Goal: Information Seeking & Learning: Learn about a topic

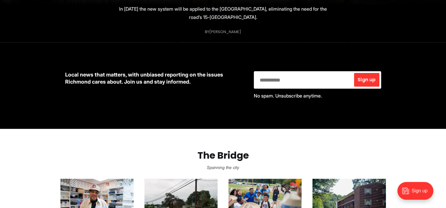
scroll to position [324, 0]
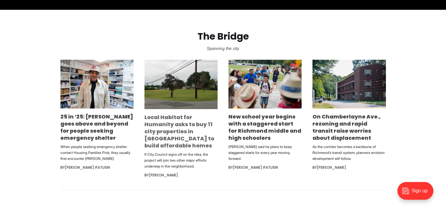
click at [182, 147] on link "Local Habitat for Humanity asks to buy 11 city properties in [GEOGRAPHIC_DATA] …" at bounding box center [179, 131] width 70 height 36
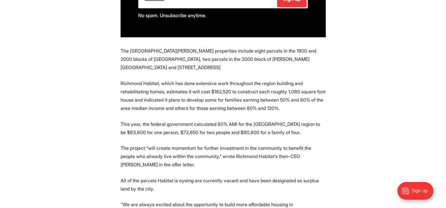
scroll to position [501, 0]
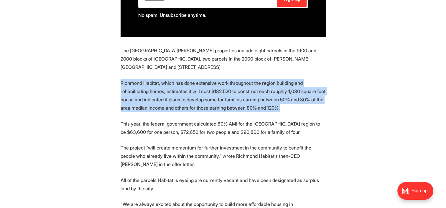
drag, startPoint x: 121, startPoint y: 66, endPoint x: 287, endPoint y: 87, distance: 166.5
click at [287, 87] on p "Richmond Habitat, which has done extensive work throughout the region building …" at bounding box center [223, 95] width 205 height 33
drag, startPoint x: 287, startPoint y: 87, endPoint x: 181, endPoint y: 89, distance: 105.5
click at [181, 89] on p "Richmond Habitat, which has done extensive work throughout the region building …" at bounding box center [223, 95] width 205 height 33
click at [103, 81] on section "Richmond is considering selling off 11 unused properties to the local Habitat f…" at bounding box center [223, 118] width 446 height 623
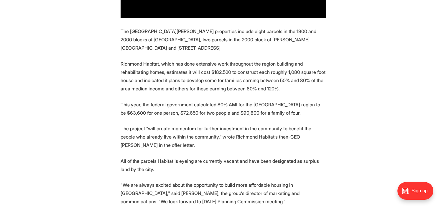
scroll to position [531, 0]
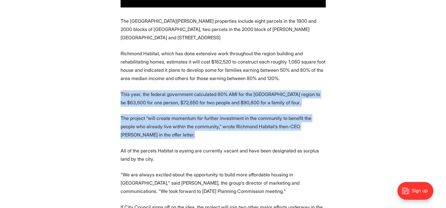
drag, startPoint x: 120, startPoint y: 75, endPoint x: 252, endPoint y: 113, distance: 137.5
click at [252, 113] on section "Richmond is considering selling off 11 unused properties to the local Habitat f…" at bounding box center [223, 88] width 446 height 623
drag, startPoint x: 252, startPoint y: 113, endPoint x: 170, endPoint y: 121, distance: 83.0
click at [170, 121] on section "Richmond is considering selling off 11 unused properties to the local Habitat f…" at bounding box center [223, 88] width 446 height 623
click at [126, 90] on p "This year, the federal government calculated 80% AMI for the [GEOGRAPHIC_DATA] …" at bounding box center [223, 98] width 205 height 17
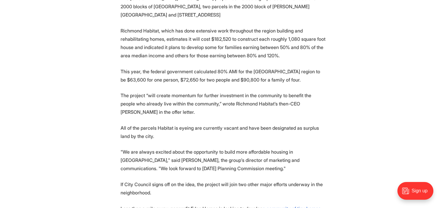
scroll to position [590, 0]
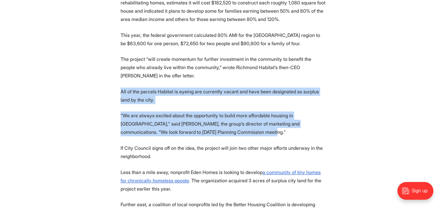
drag, startPoint x: 118, startPoint y: 68, endPoint x: 232, endPoint y: 113, distance: 122.9
click at [232, 113] on section "Richmond is considering selling off 11 unused properties to the local Habitat f…" at bounding box center [223, 29] width 446 height 623
drag, startPoint x: 232, startPoint y: 113, endPoint x: 146, endPoint y: 108, distance: 86.5
click at [146, 111] on p ""We are always excited about the opportunity to build more affordable housing i…" at bounding box center [223, 123] width 205 height 25
click at [116, 80] on section "Richmond is considering selling off 11 unused properties to the local Habitat f…" at bounding box center [223, 29] width 446 height 623
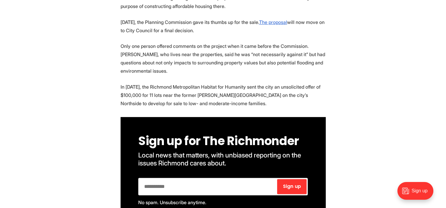
scroll to position [324, 0]
